Goal: Navigation & Orientation: Find specific page/section

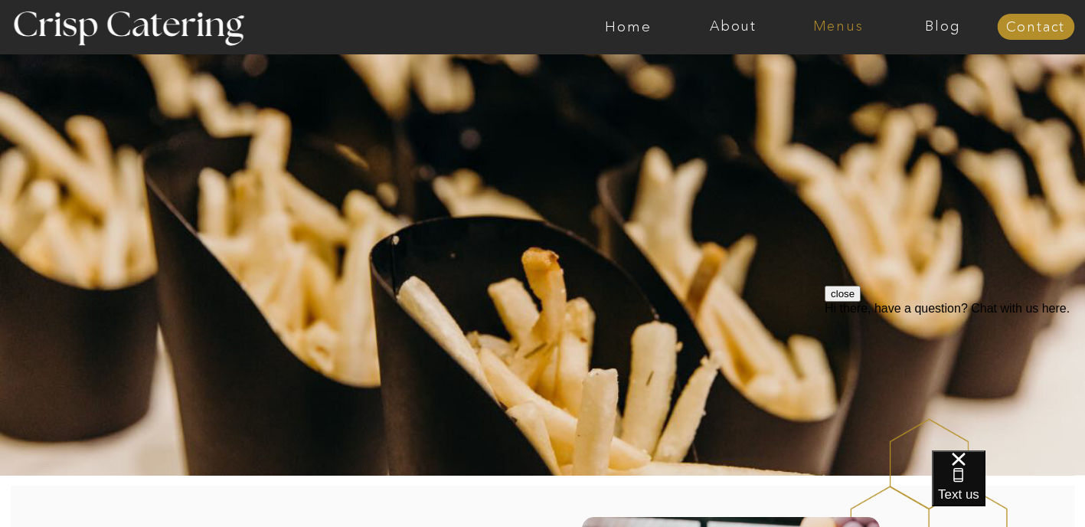
click at [857, 30] on nav "Menus" at bounding box center [838, 26] width 105 height 15
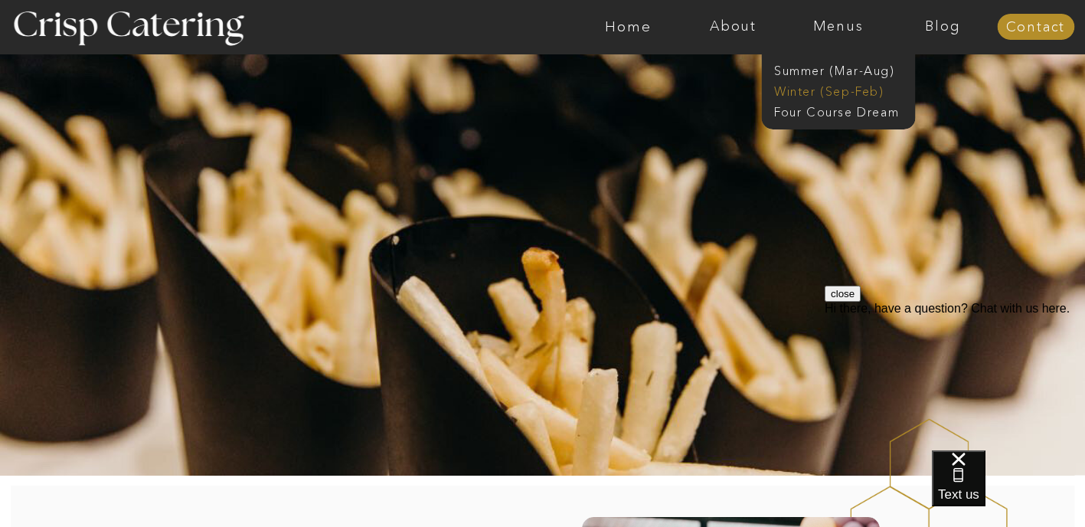
click at [860, 97] on nav "Winter (Sep-Feb)" at bounding box center [837, 90] width 126 height 15
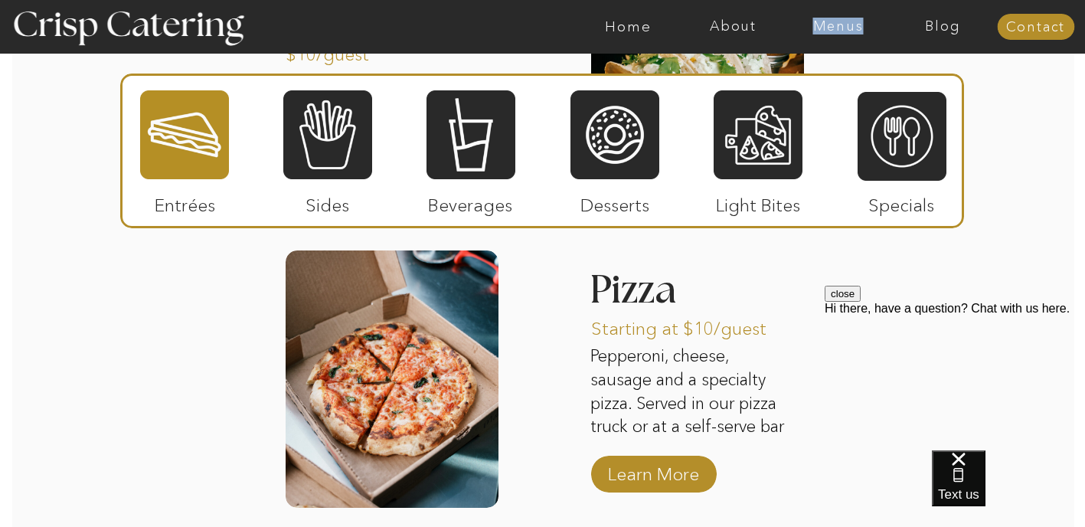
scroll to position [2469, 0]
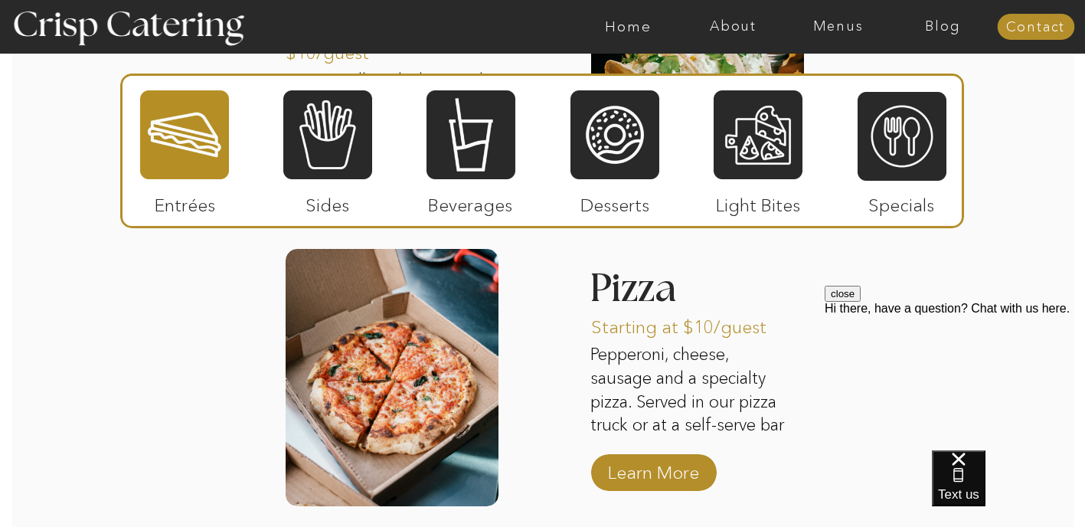
click at [165, 186] on p "Entrées" at bounding box center [185, 201] width 102 height 44
click at [193, 156] on div at bounding box center [184, 135] width 89 height 92
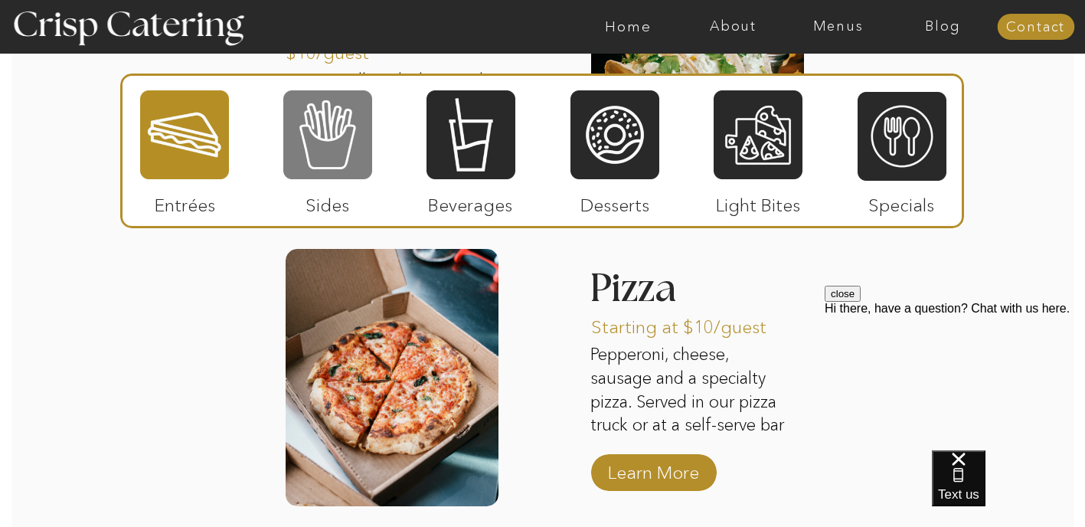
click at [334, 142] on div at bounding box center [327, 135] width 89 height 92
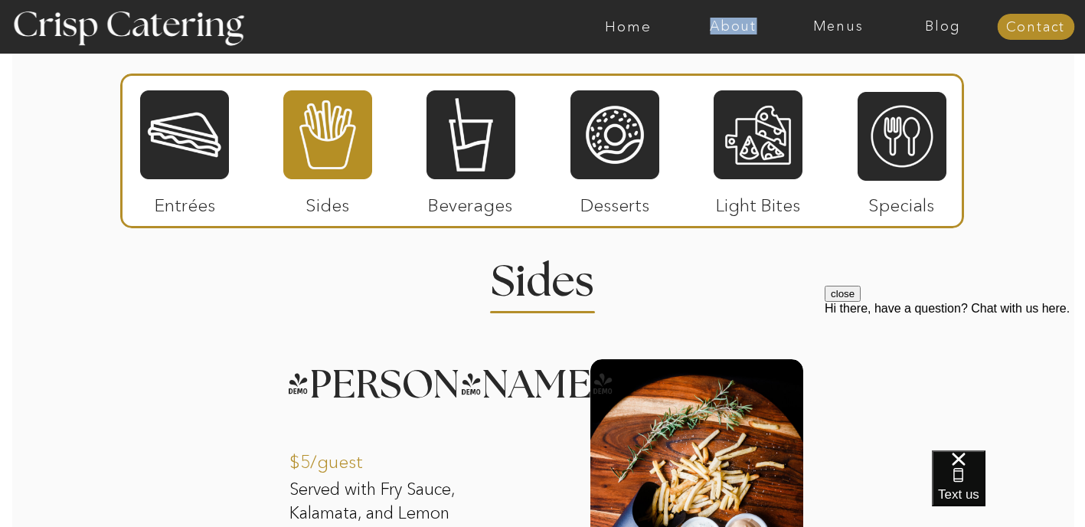
scroll to position [1779, 0]
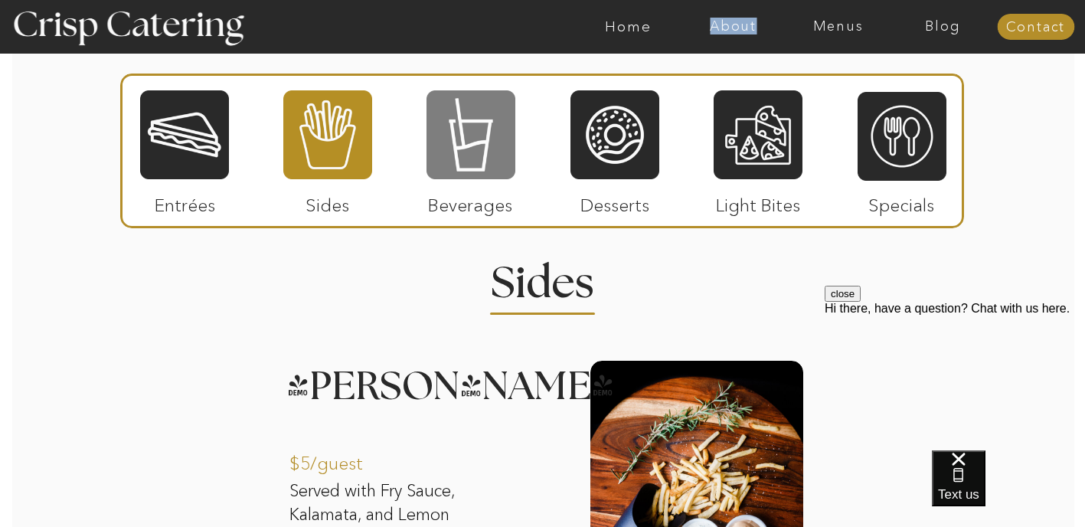
click at [503, 149] on div at bounding box center [471, 135] width 89 height 92
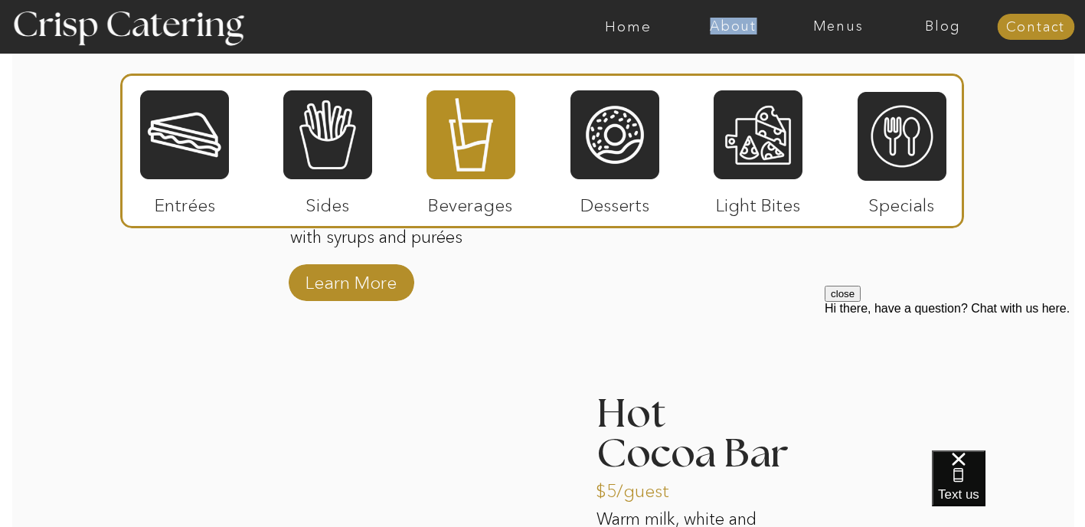
scroll to position [2350, 0]
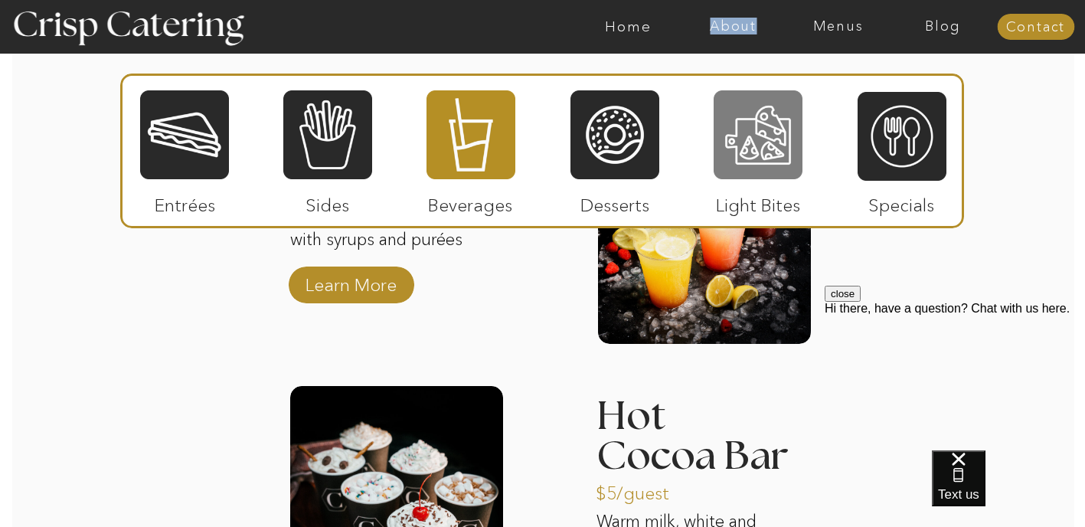
click at [739, 139] on div at bounding box center [758, 135] width 89 height 92
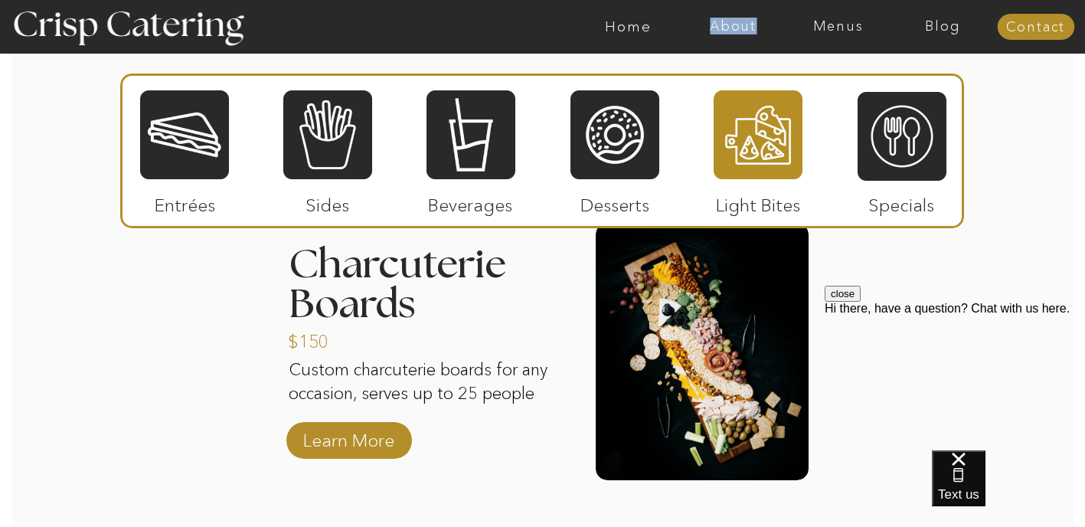
scroll to position [1944, 0]
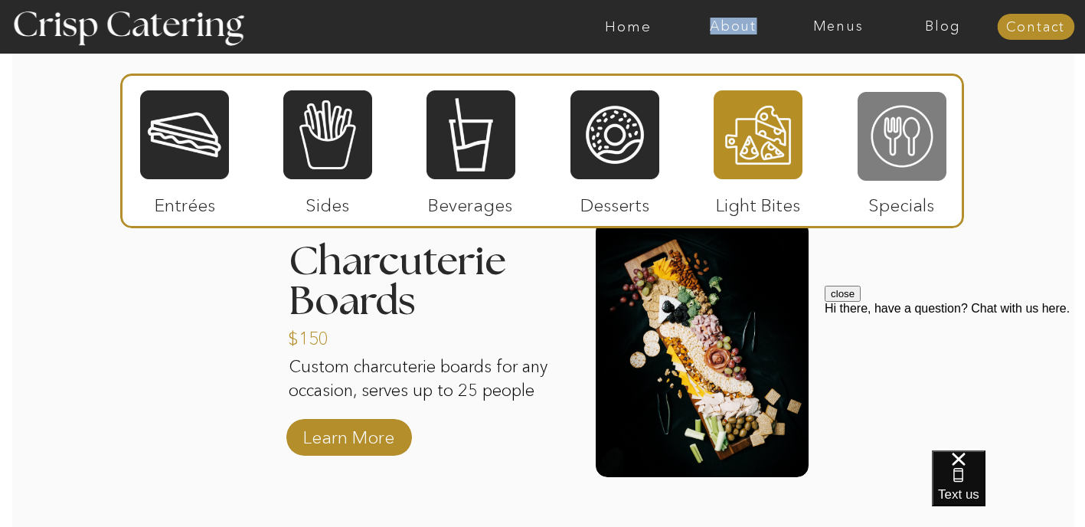
click at [906, 159] on div at bounding box center [902, 136] width 89 height 92
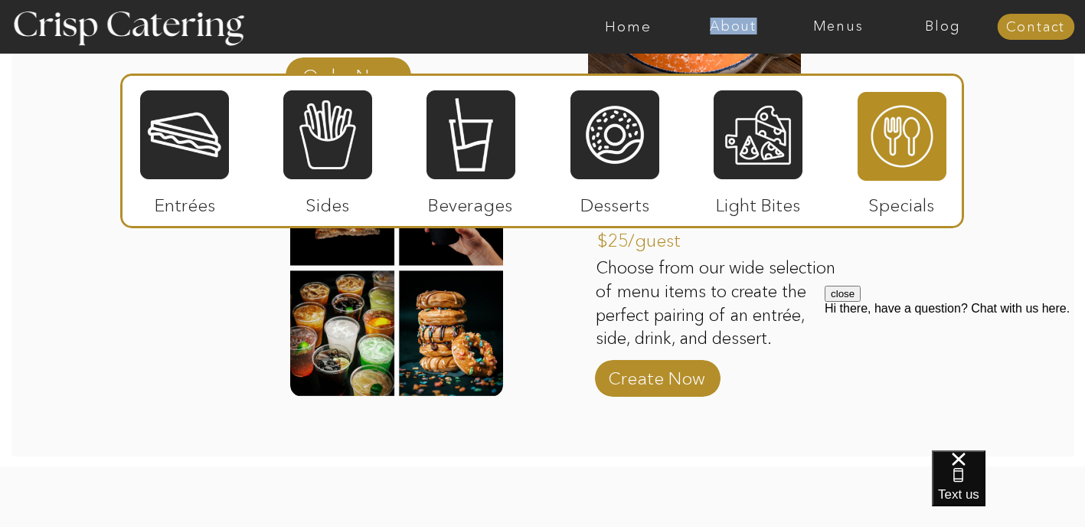
scroll to position [2311, 0]
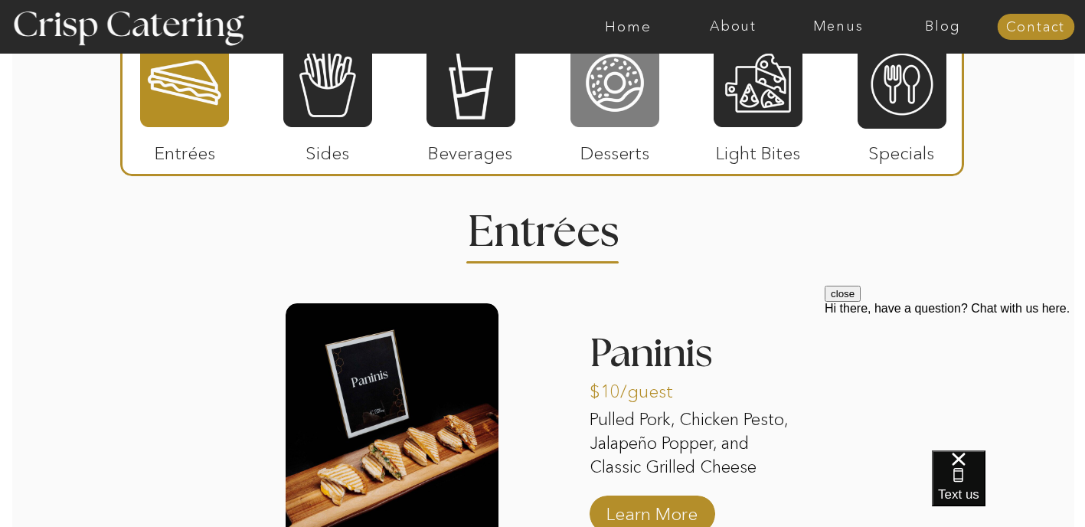
scroll to position [1847, 0]
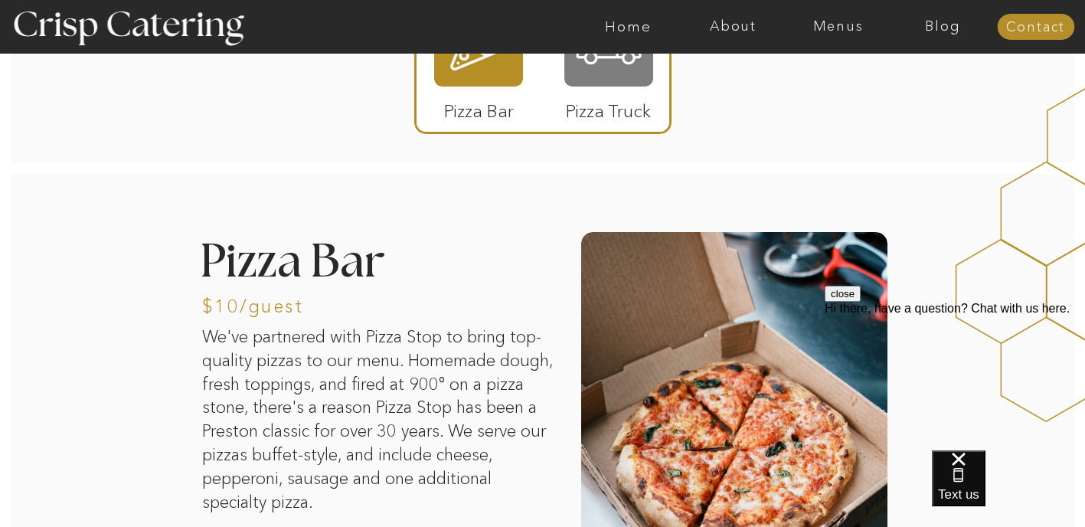
scroll to position [118, 0]
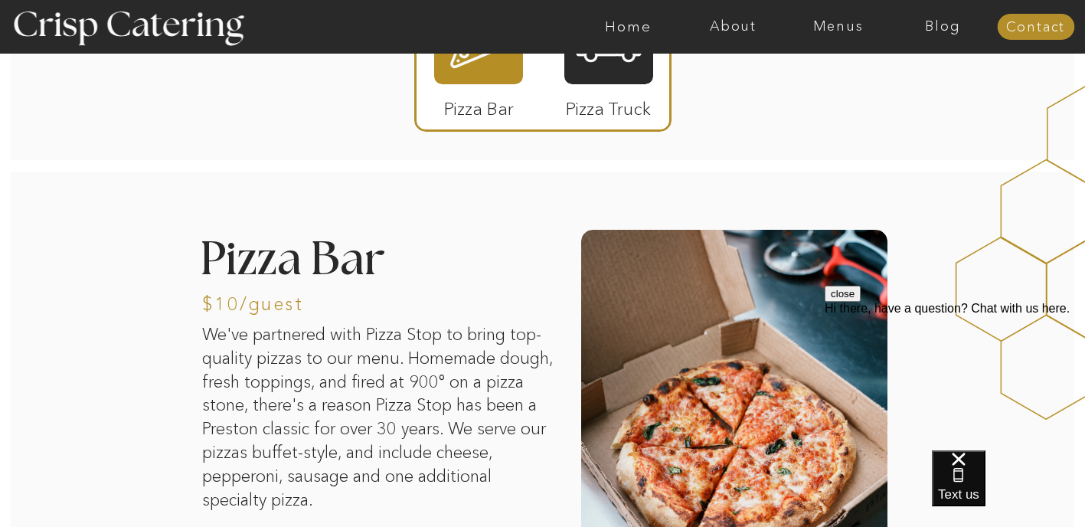
click at [630, 110] on p "Pizza Truck" at bounding box center [609, 105] width 102 height 44
click at [623, 93] on p "Pizza Truck" at bounding box center [609, 105] width 102 height 44
click at [623, 87] on p "Pizza Truck" at bounding box center [609, 105] width 102 height 44
click at [617, 74] on div at bounding box center [608, 38] width 89 height 92
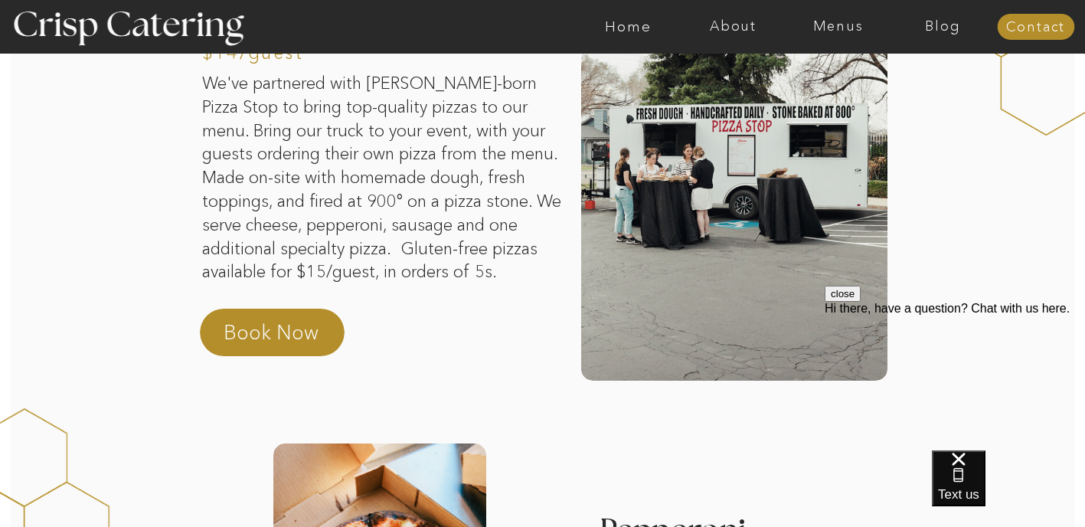
scroll to position [0, 0]
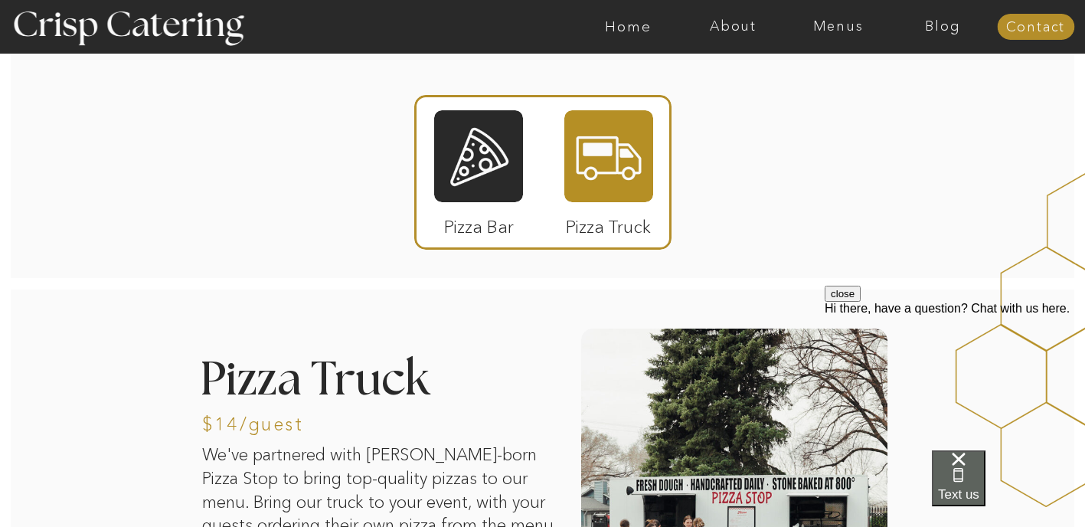
click at [980, 492] on span "Text us" at bounding box center [958, 494] width 41 height 15
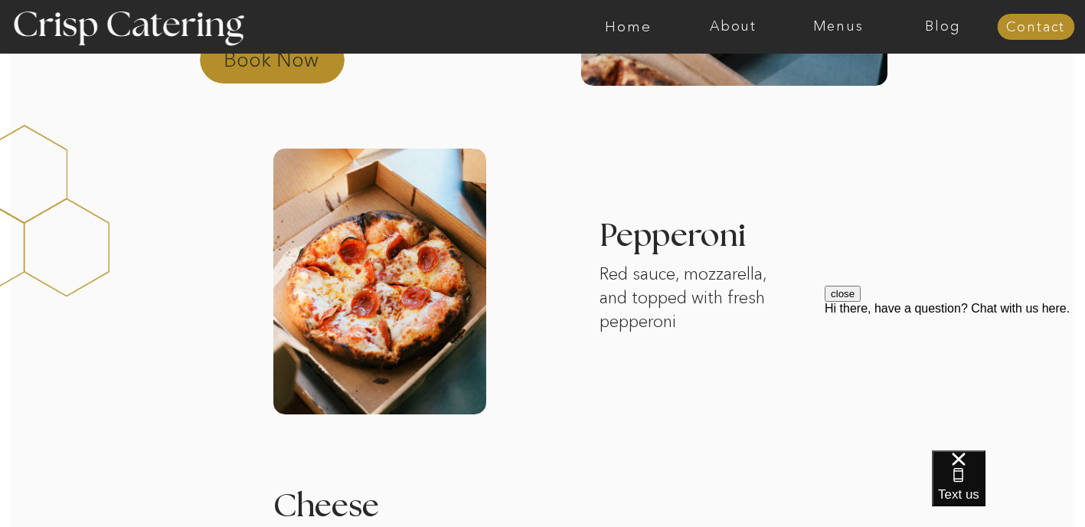
click at [289, 72] on p "Book Now" at bounding box center [291, 64] width 135 height 37
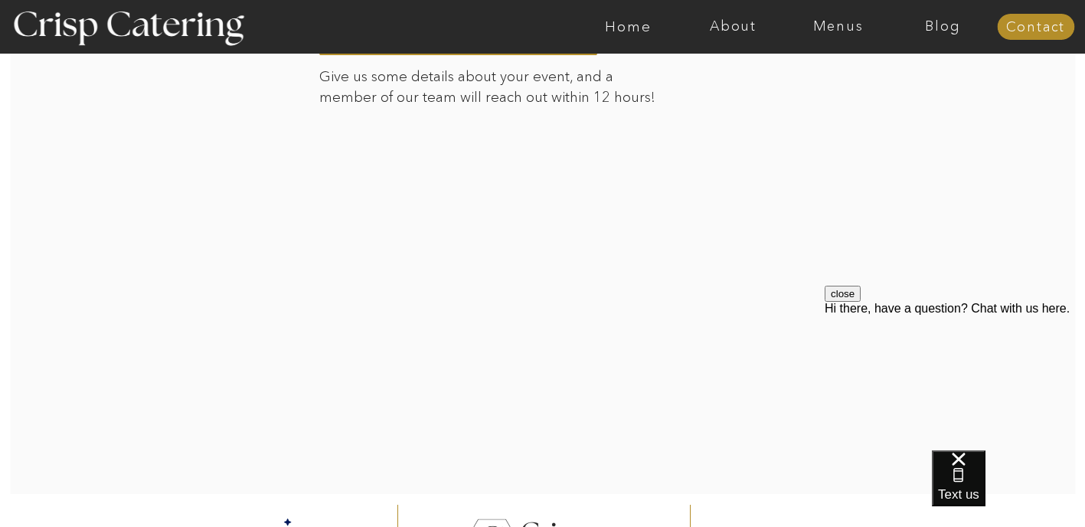
scroll to position [3417, 0]
click at [721, 33] on nav "About" at bounding box center [733, 26] width 105 height 15
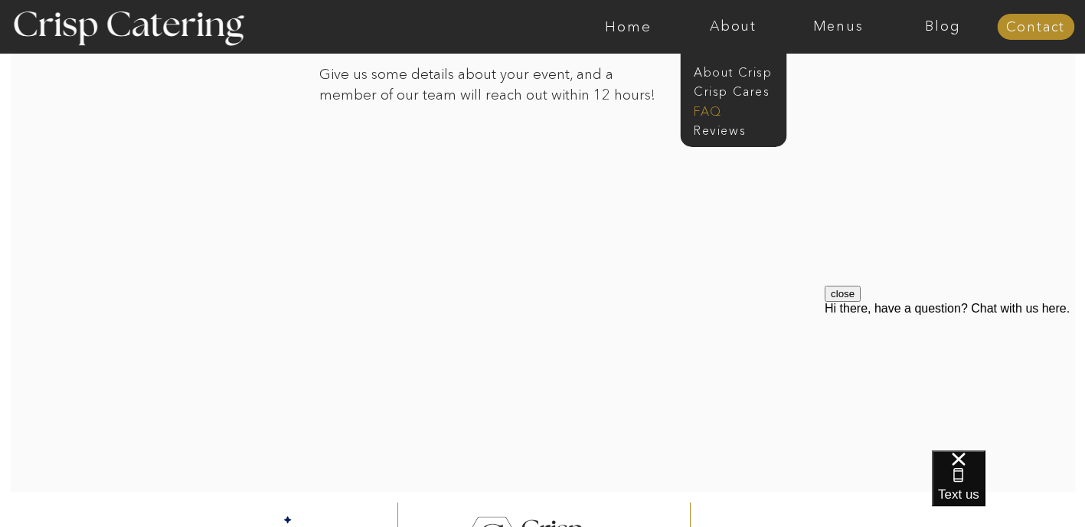
click at [720, 110] on nav "faq" at bounding box center [732, 110] width 77 height 15
